Goal: Task Accomplishment & Management: Manage account settings

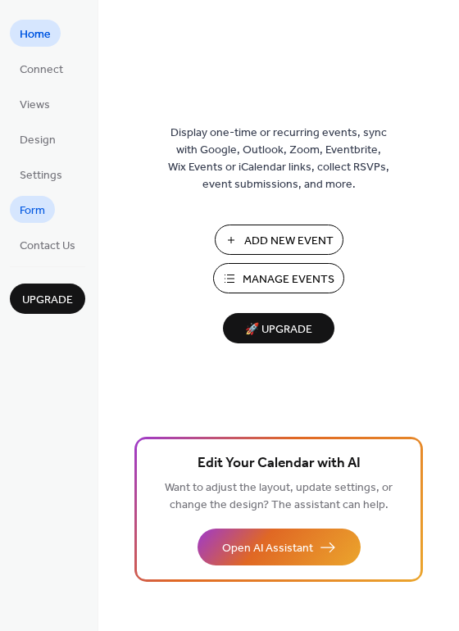
click at [47, 220] on link "Form" at bounding box center [32, 209] width 45 height 27
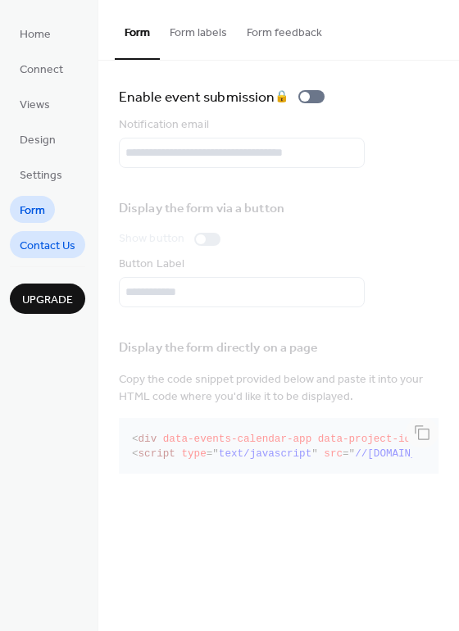
click at [43, 252] on span "Contact Us" at bounding box center [48, 246] width 56 height 17
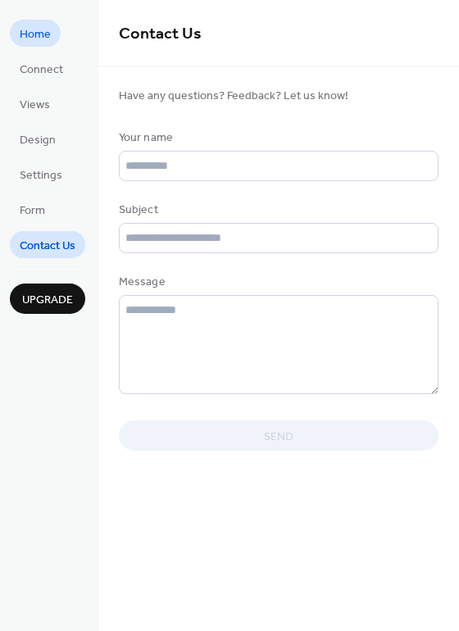
click at [35, 38] on span "Home" at bounding box center [35, 34] width 31 height 17
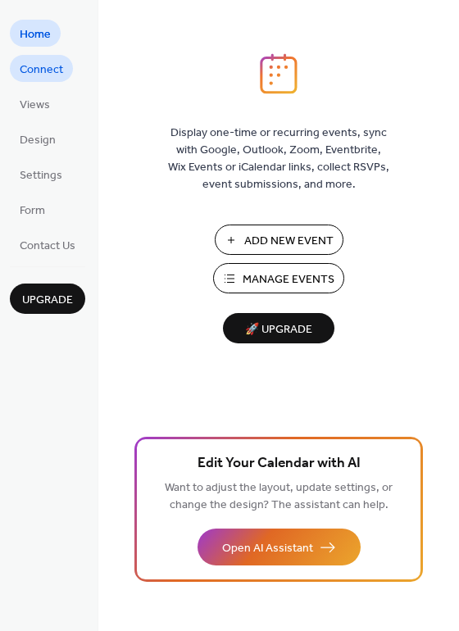
click at [34, 67] on span "Connect" at bounding box center [41, 69] width 43 height 17
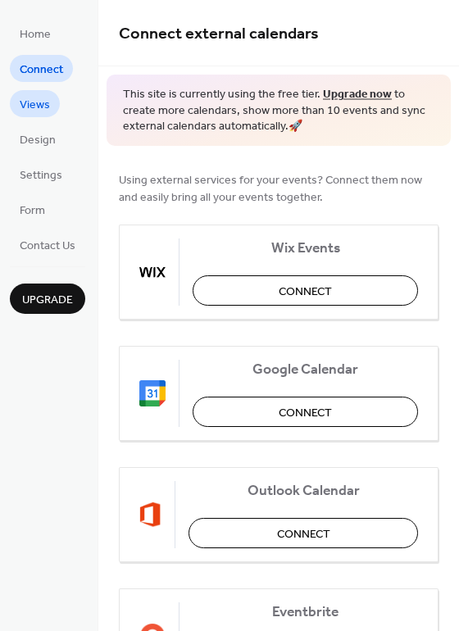
click at [34, 110] on span "Views" at bounding box center [35, 105] width 30 height 17
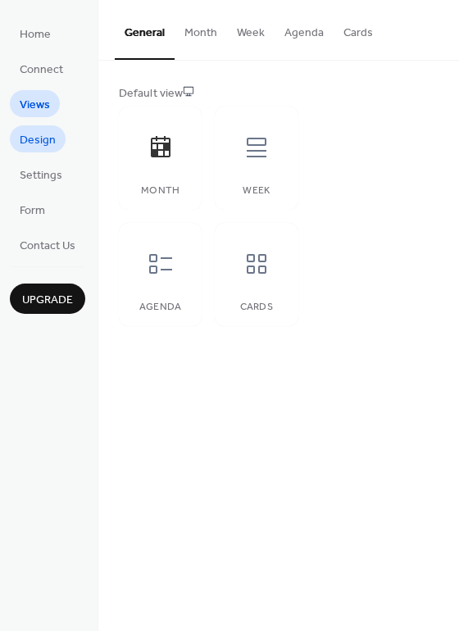
click at [34, 134] on span "Design" at bounding box center [38, 140] width 36 height 17
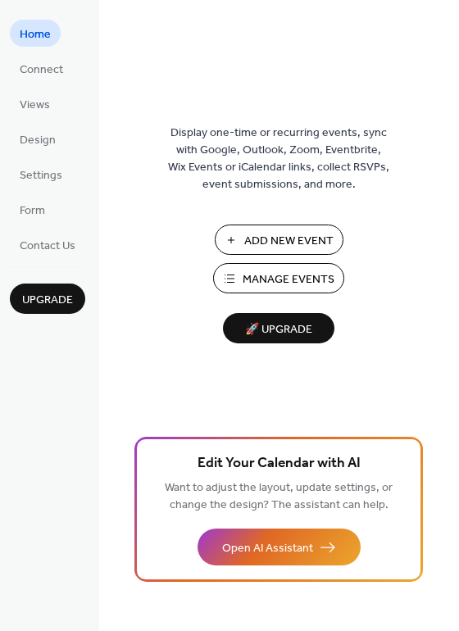
click at [262, 271] on span "Manage Events" at bounding box center [289, 279] width 92 height 17
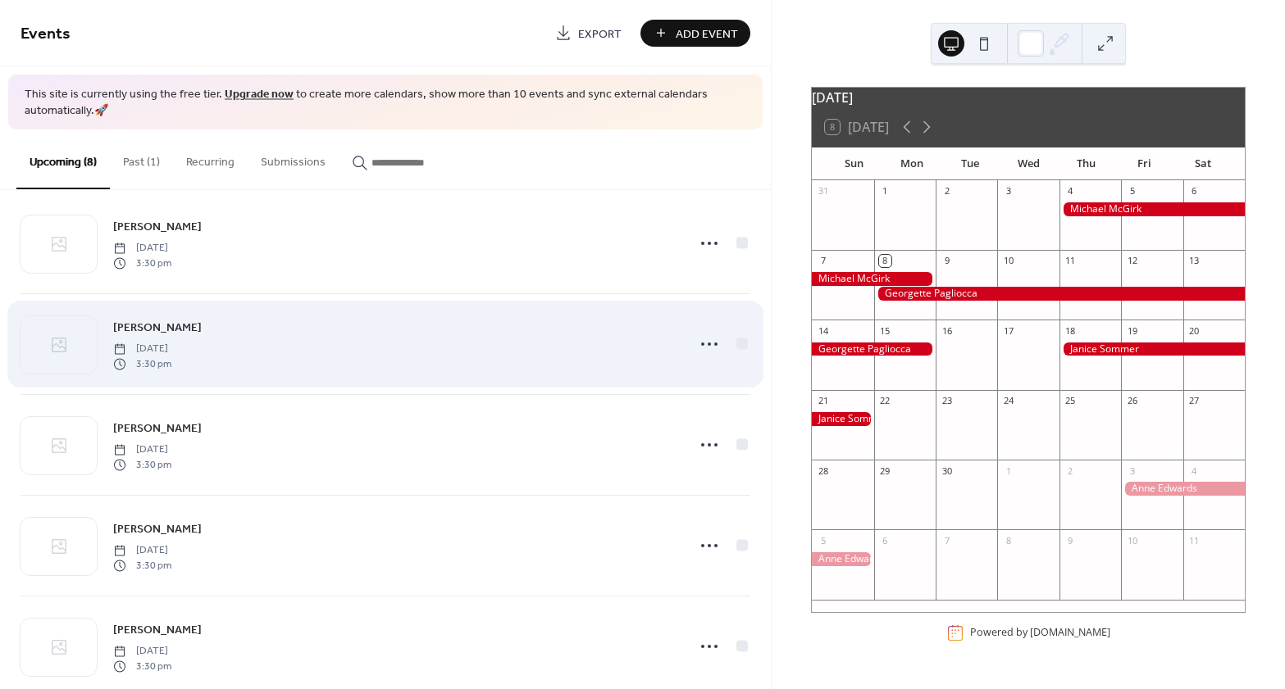
scroll to position [68, 0]
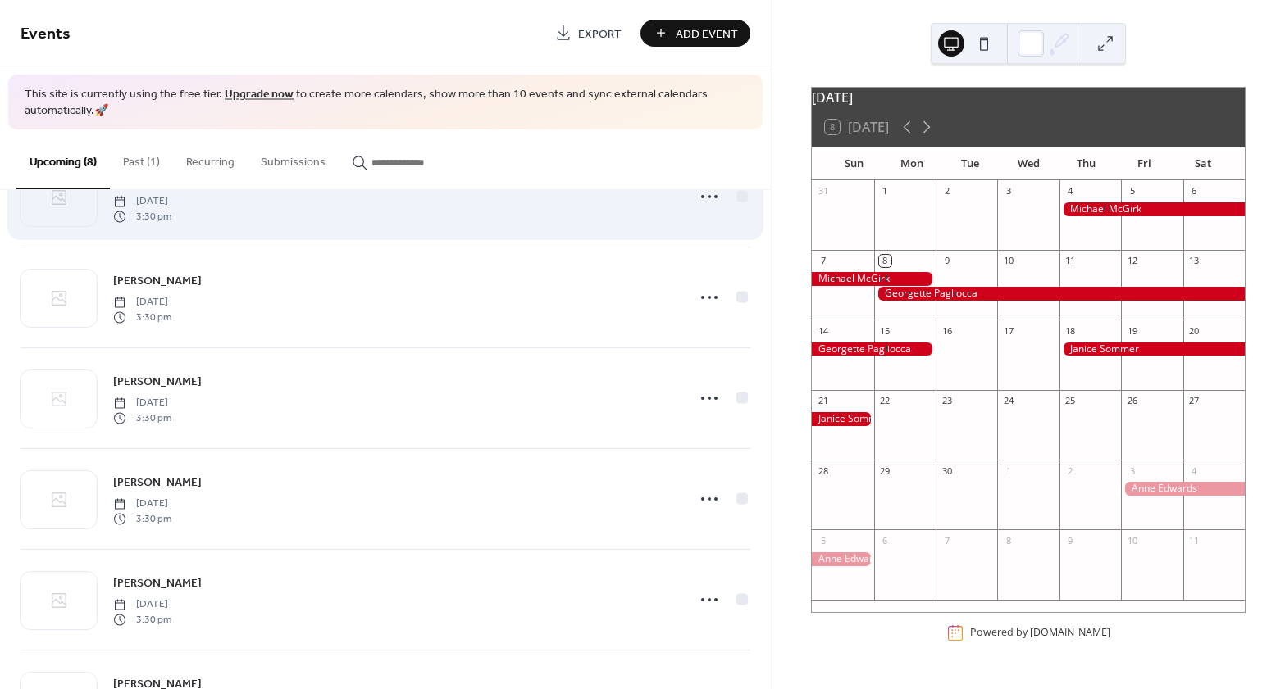
click at [568, 196] on div "Georgette Pagliocca Monday, September 8, 2025 3:30 pm" at bounding box center [394, 197] width 563 height 52
click at [707, 200] on icon at bounding box center [709, 197] width 26 height 26
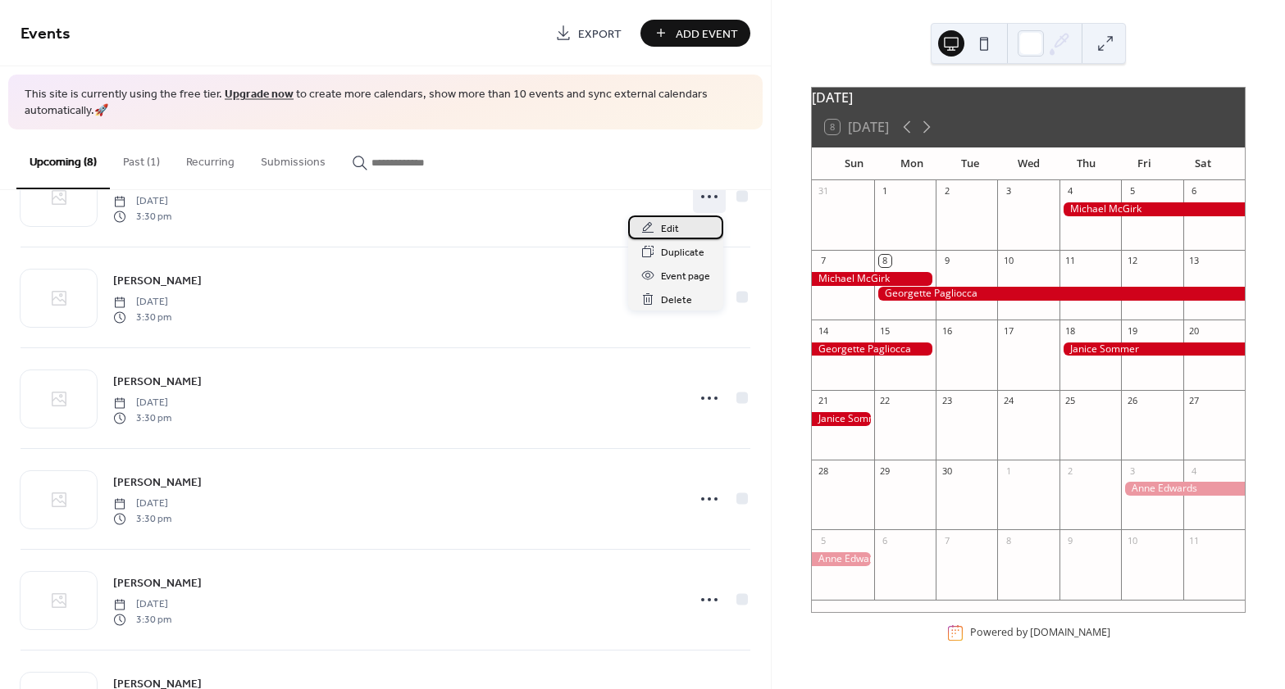
click at [676, 230] on span "Edit" at bounding box center [670, 229] width 18 height 17
